Goal: Information Seeking & Learning: Learn about a topic

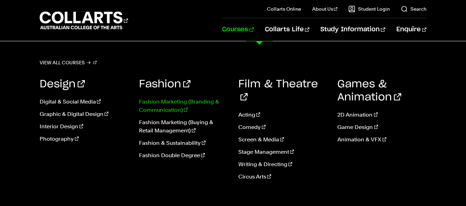
click at [170, 105] on link "Fashion Marketing (Branding & Communication)" at bounding box center [183, 106] width 89 height 17
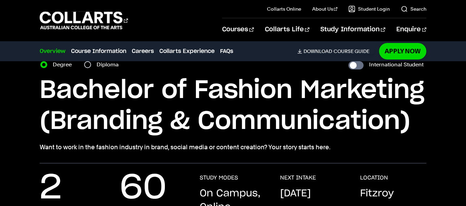
scroll to position [34, 0]
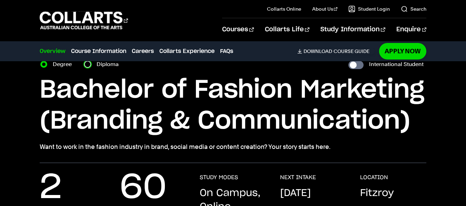
click at [88, 64] on input "Diploma" at bounding box center [87, 64] width 7 height 7
radio input "true"
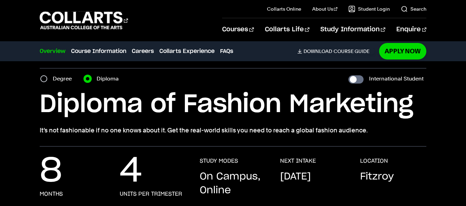
scroll to position [18, 0]
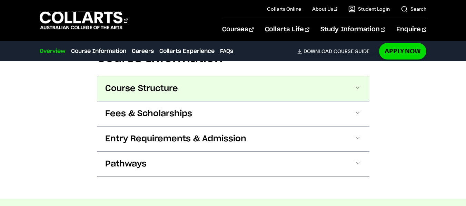
click at [0, 0] on button "Course Structure" at bounding box center [0, 0] width 0 height 0
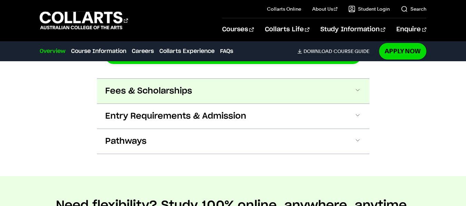
click at [0, 0] on span "Fees & Scholarships" at bounding box center [0, 0] width 0 height 0
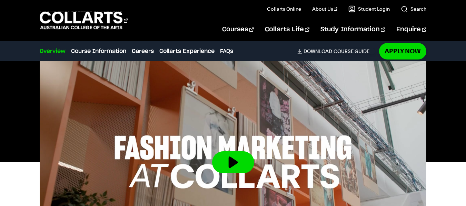
scroll to position [0, 0]
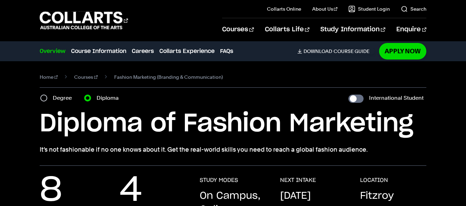
click at [55, 99] on label "Degree" at bounding box center [64, 98] width 23 height 10
click at [47, 99] on input "Degree" at bounding box center [43, 98] width 7 height 7
radio input "true"
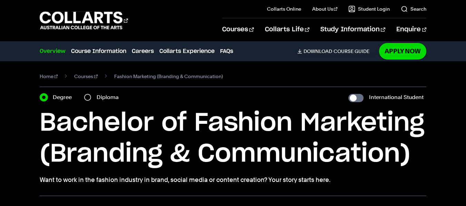
scroll to position [1, 0]
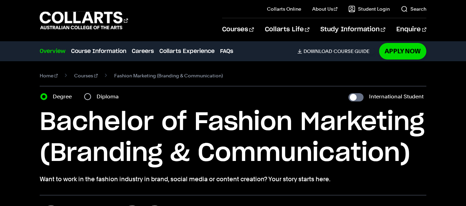
click at [96, 94] on div "Diploma" at bounding box center [103, 97] width 39 height 10
click at [89, 94] on input "Diploma" at bounding box center [87, 96] width 7 height 7
radio input "true"
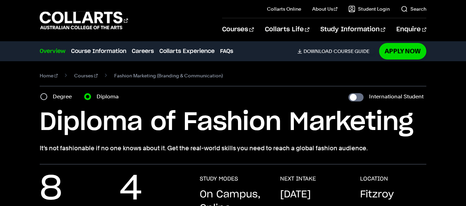
click at [61, 98] on label "Degree" at bounding box center [64, 97] width 23 height 10
click at [47, 98] on input "Degree" at bounding box center [43, 96] width 7 height 7
radio input "true"
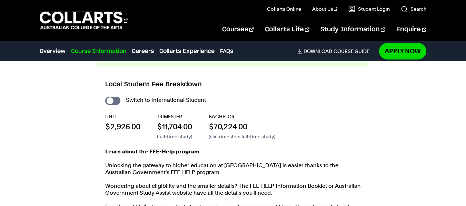
scroll to position [1323, 0]
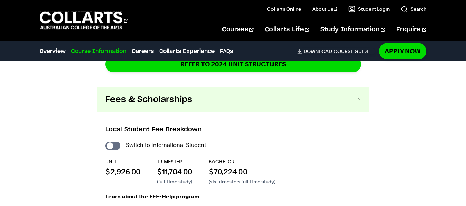
click at [234, 102] on button "Fees & Scholarships" at bounding box center [233, 100] width 272 height 25
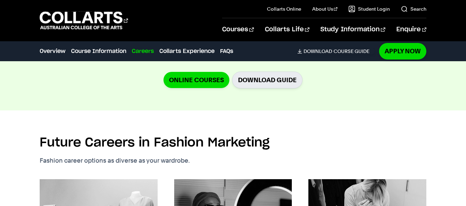
scroll to position [1456, 0]
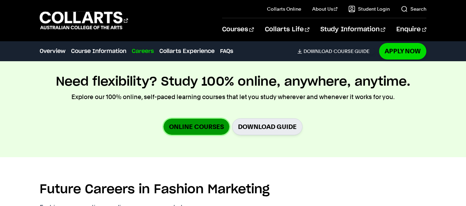
click at [214, 120] on link "Online Courses" at bounding box center [196, 127] width 66 height 16
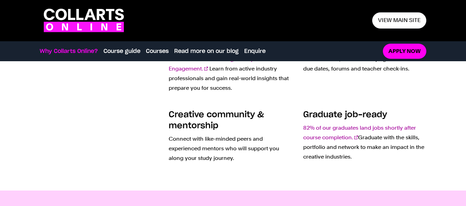
scroll to position [264, 0]
click at [151, 53] on link "Courses" at bounding box center [157, 51] width 23 height 8
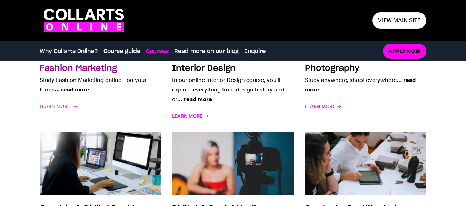
scroll to position [590, 0]
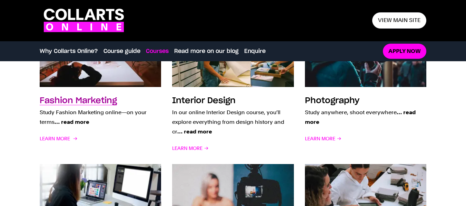
click at [91, 91] on link "Fashion Marketing Study Fashion Marketing online—on your terms … read more Lear…" at bounding box center [100, 88] width 121 height 129
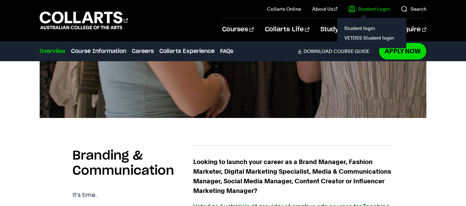
scroll to position [389, 0]
